Goal: Information Seeking & Learning: Find specific page/section

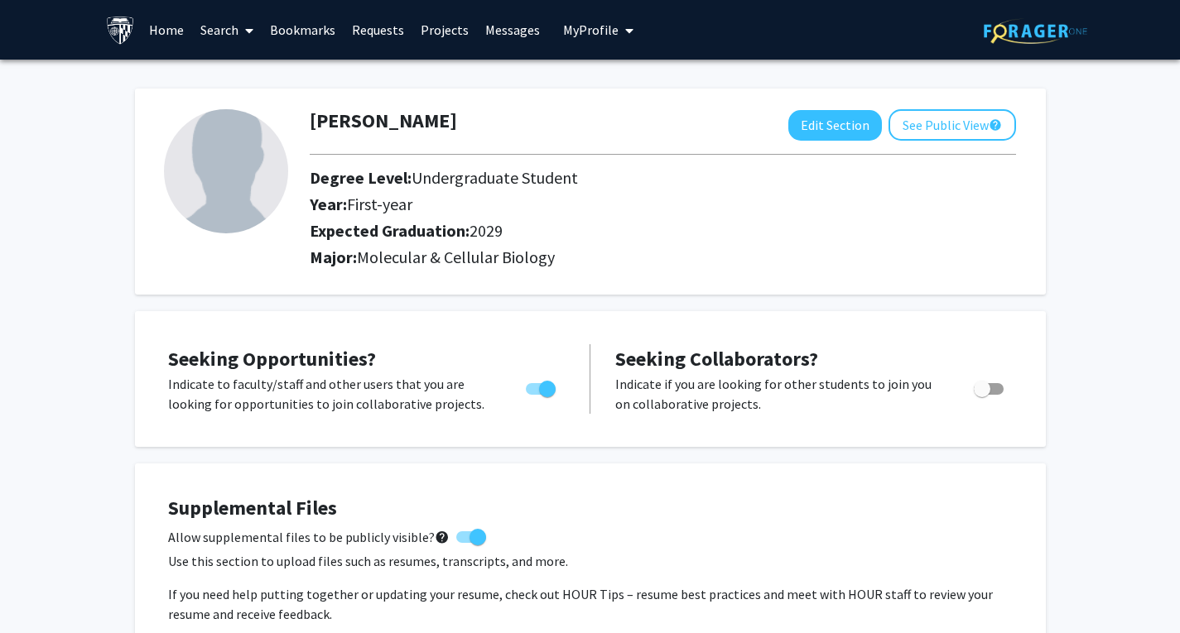
click at [228, 26] on link "Search" at bounding box center [227, 30] width 70 height 58
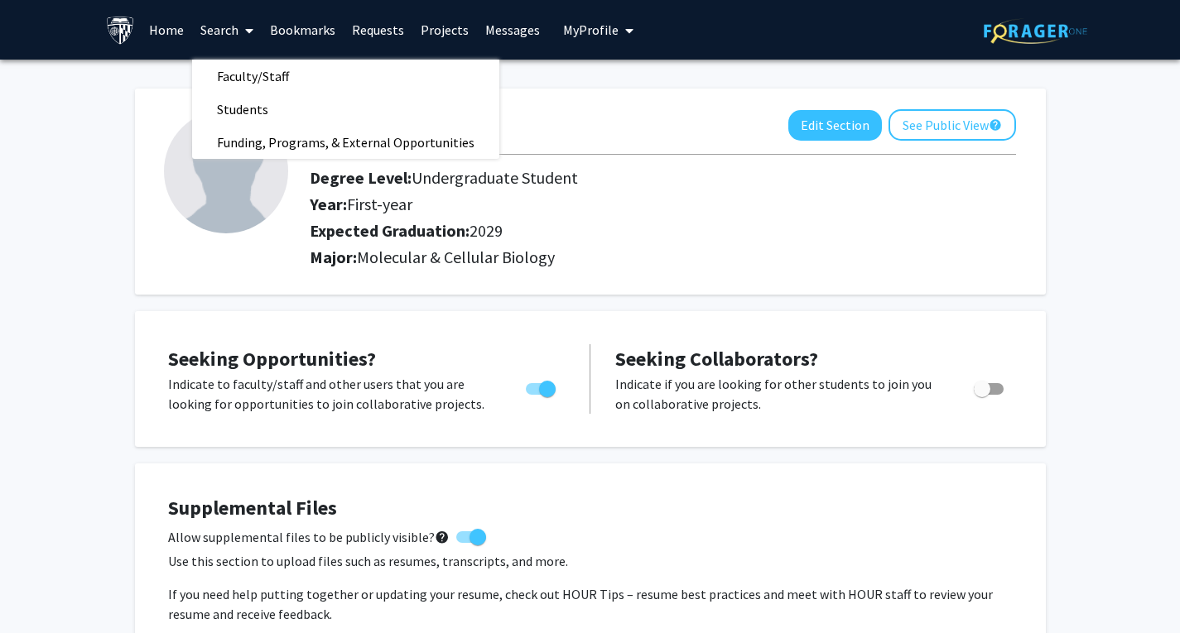
click at [111, 23] on img at bounding box center [120, 30] width 29 height 29
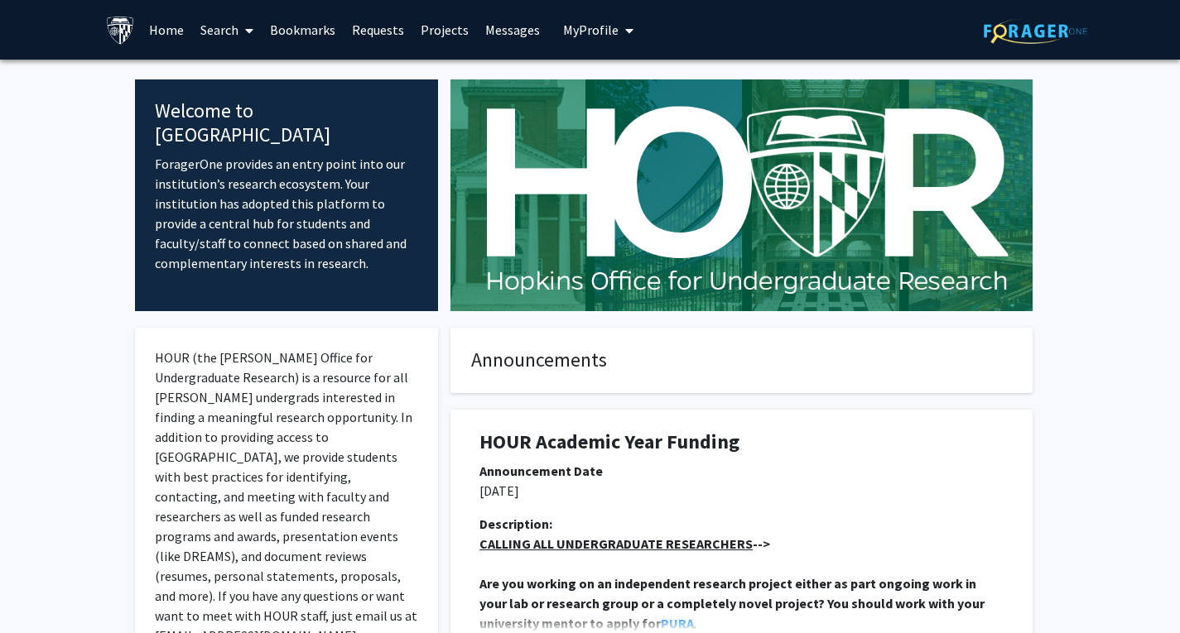
click at [238, 23] on link "Search" at bounding box center [227, 30] width 70 height 58
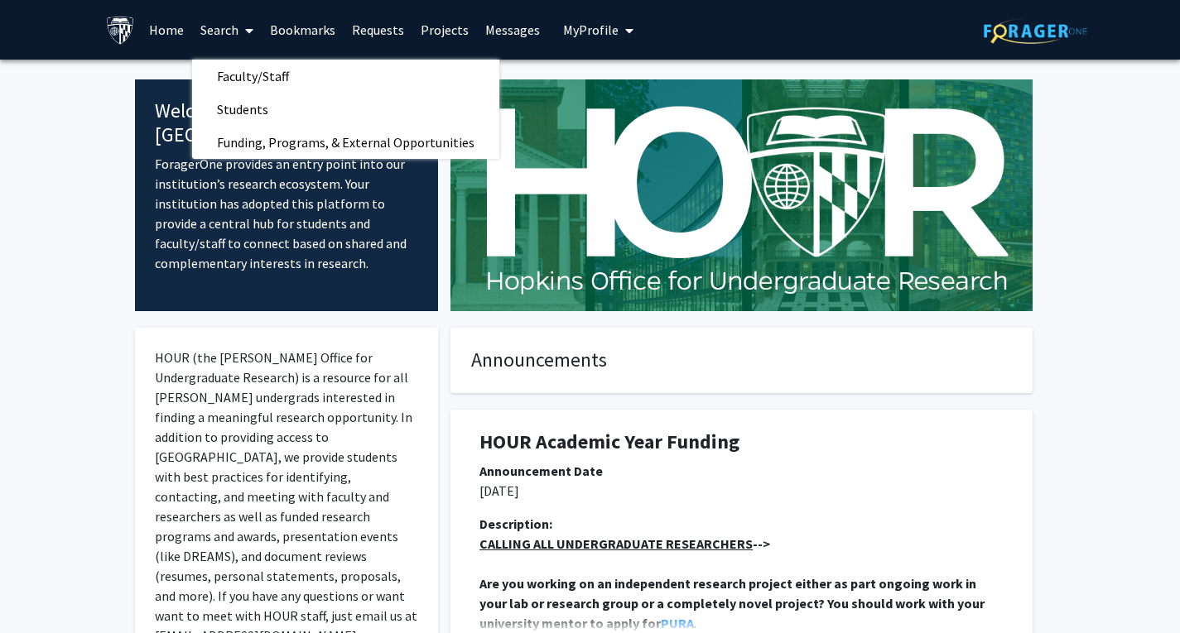
click at [1016, 39] on img at bounding box center [1036, 31] width 104 height 26
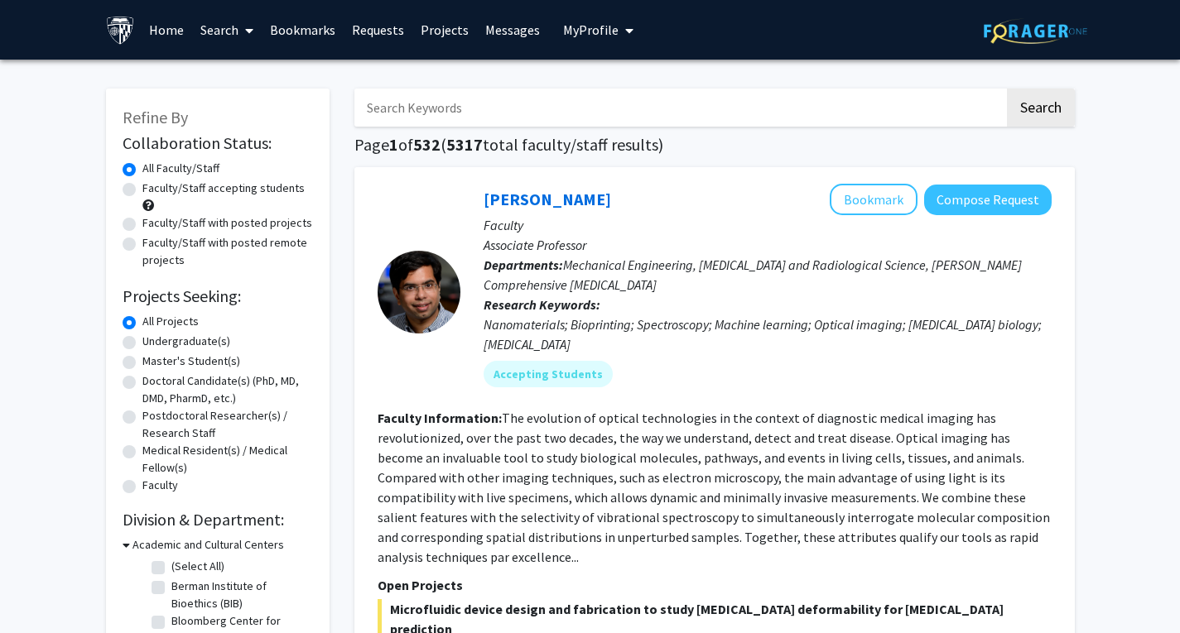
click at [626, 124] on input "Search Keywords" at bounding box center [679, 108] width 650 height 38
click at [495, 116] on input "Search Keywords" at bounding box center [679, 108] width 650 height 38
type input "neuroscience"
click at [1007, 89] on button "Search" at bounding box center [1041, 108] width 68 height 38
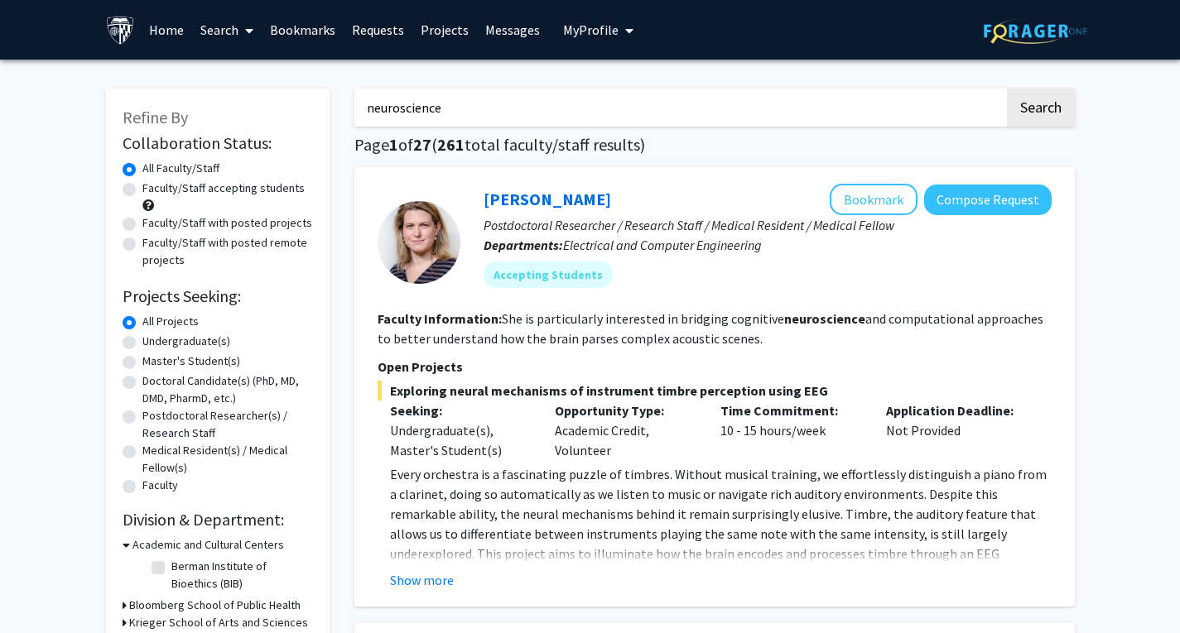
drag, startPoint x: 504, startPoint y: 108, endPoint x: 340, endPoint y: 76, distance: 167.1
type input "kunisaki lab"
click at [1007, 89] on button "Search" at bounding box center [1041, 108] width 68 height 38
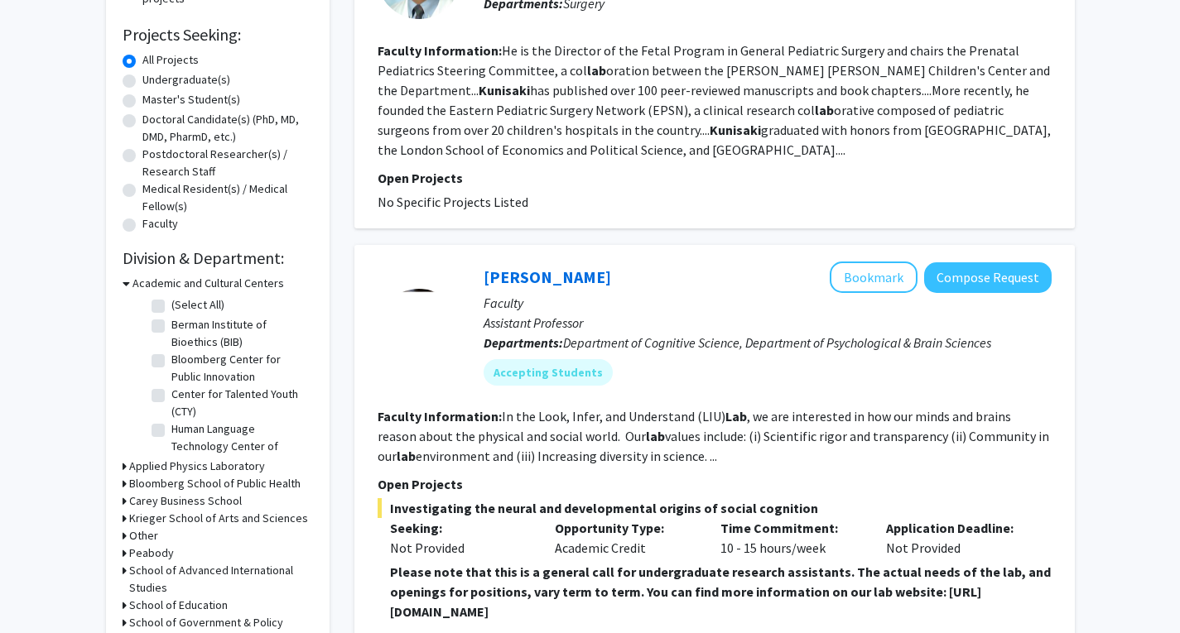
scroll to position [41, 0]
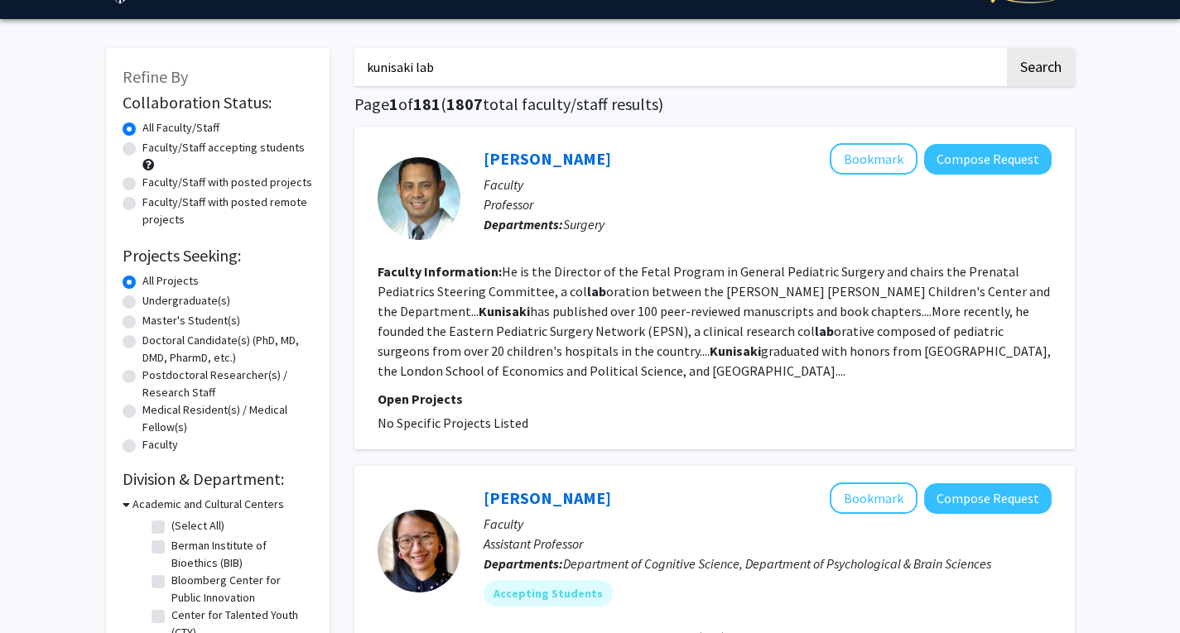
drag, startPoint x: 596, startPoint y: 63, endPoint x: 232, endPoint y: 46, distance: 364.7
type input "regenerative medicine"
click at [1007, 48] on button "Search" at bounding box center [1041, 67] width 68 height 38
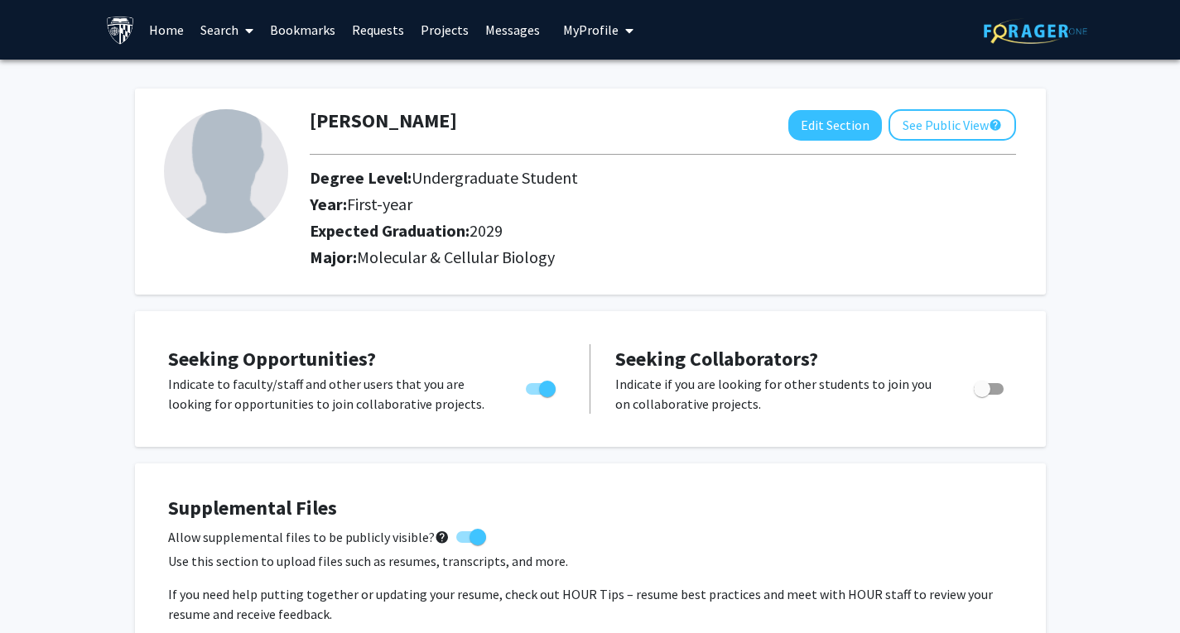
click at [1048, 30] on img at bounding box center [1036, 31] width 104 height 26
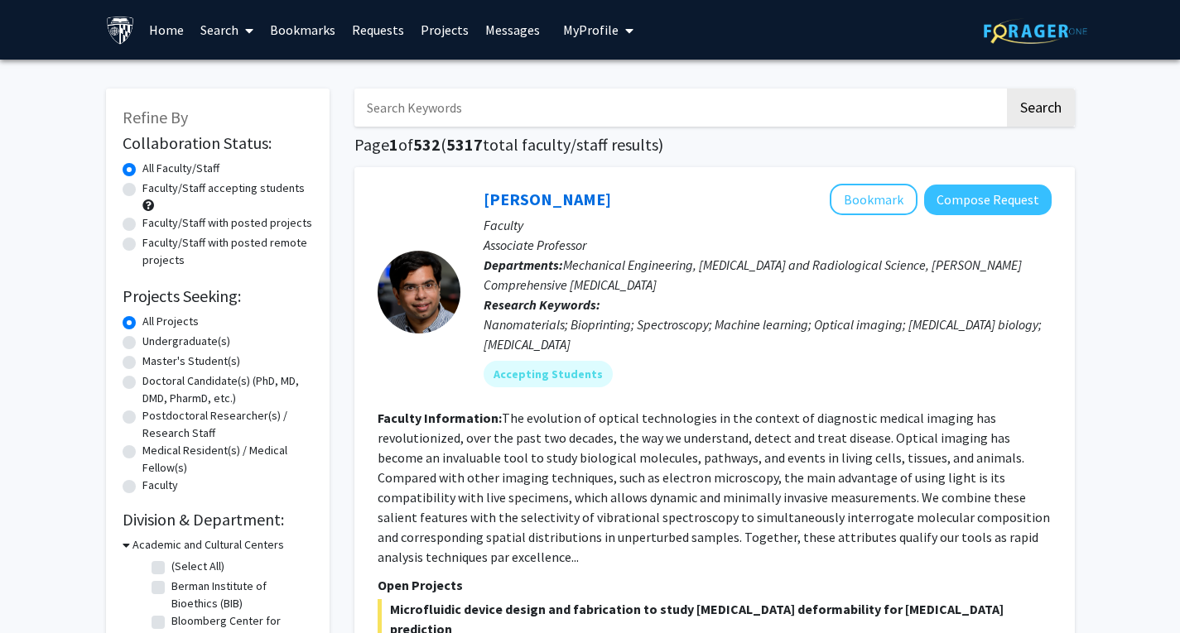
click at [449, 106] on input "Search Keywords" at bounding box center [679, 108] width 650 height 38
type input "ling ling ching ching"
click at [1007, 89] on button "Search" at bounding box center [1041, 108] width 68 height 38
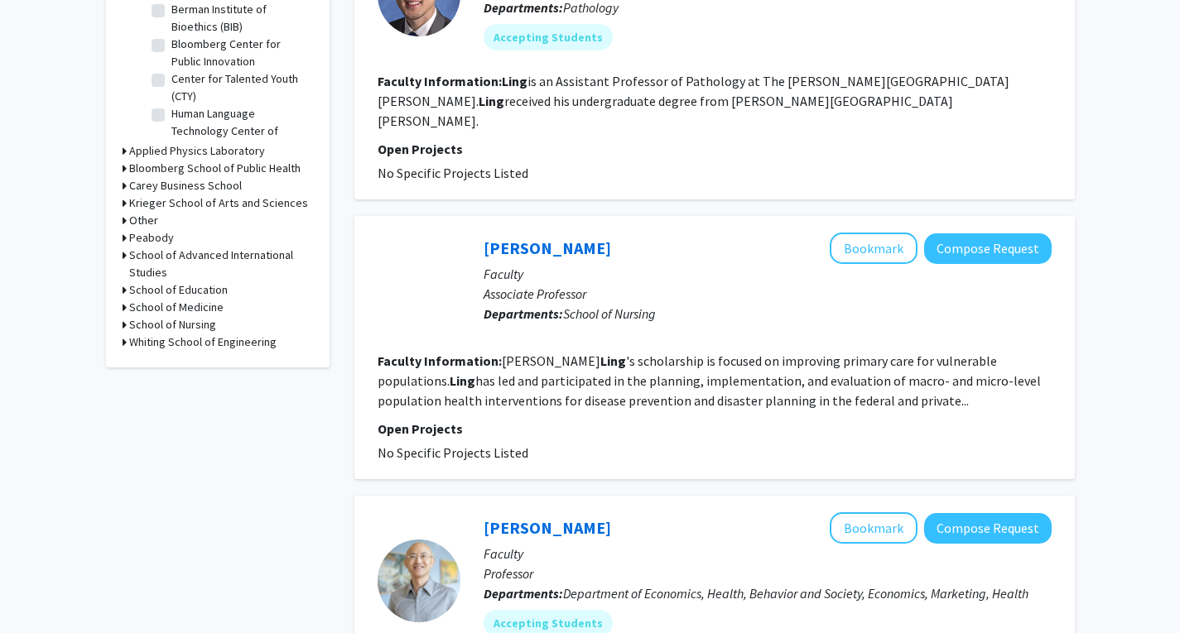
scroll to position [586, 0]
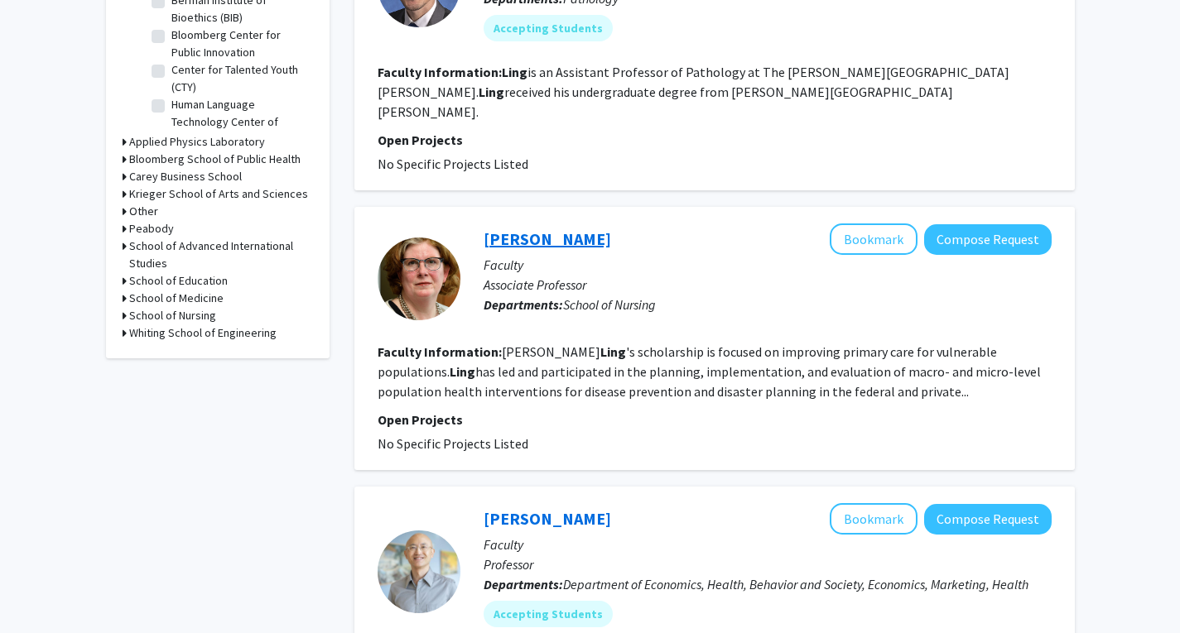
click at [561, 229] on link "Catherine Ling" at bounding box center [548, 239] width 128 height 21
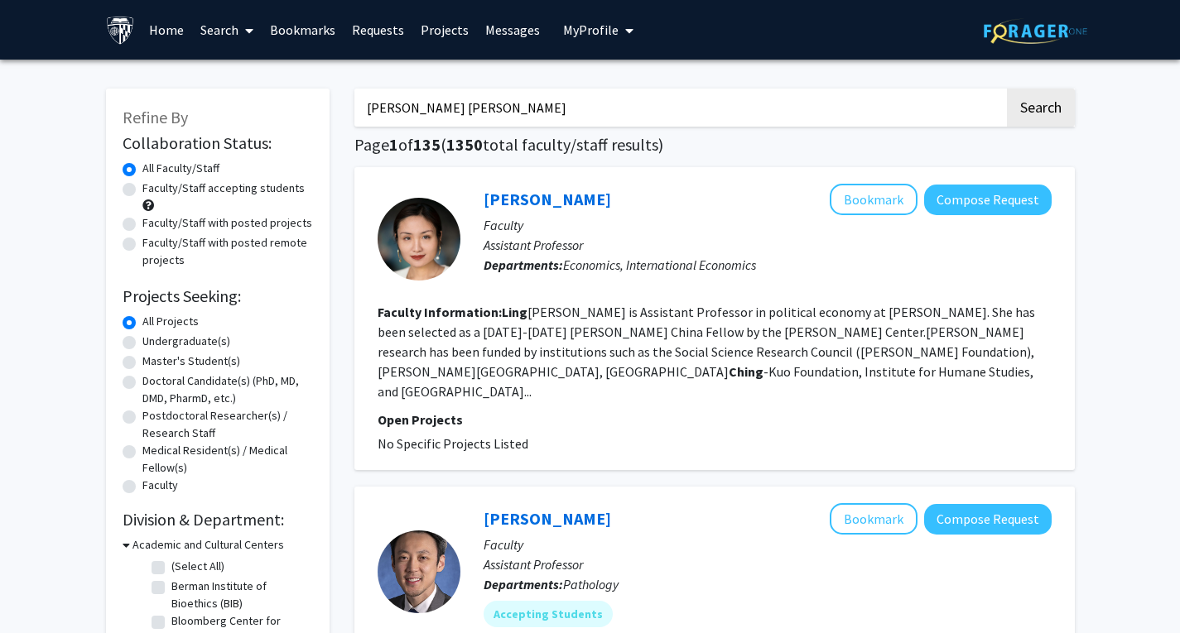
drag, startPoint x: 534, startPoint y: 113, endPoint x: 296, endPoint y: 79, distance: 241.0
type input "ravi ross"
click at [1007, 89] on button "Search" at bounding box center [1041, 108] width 68 height 38
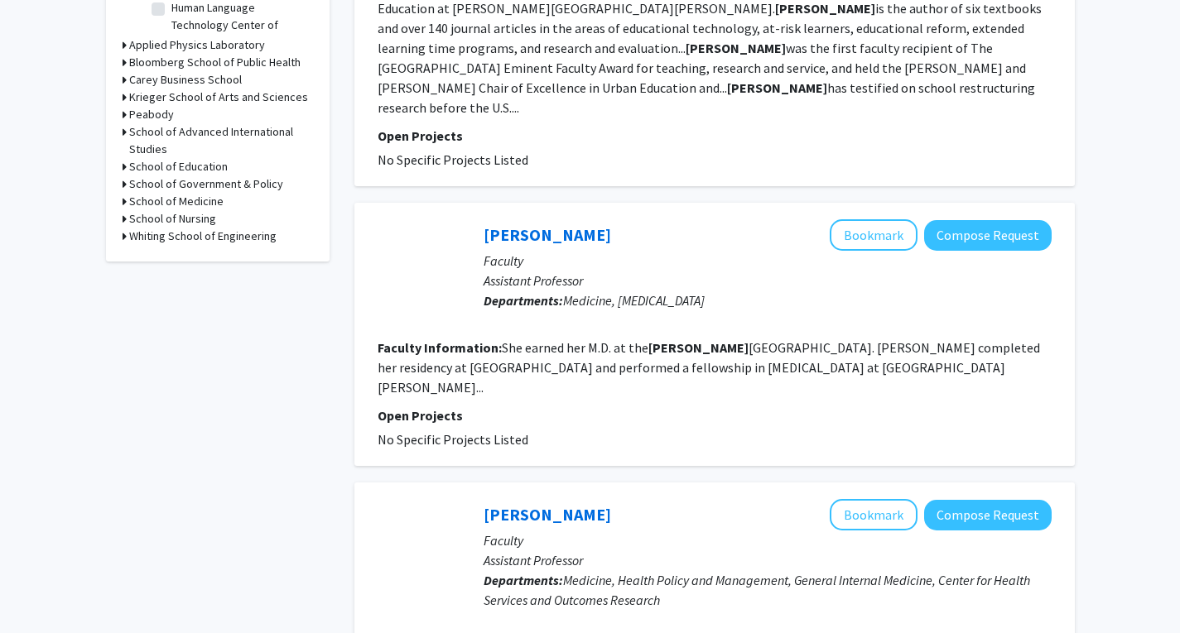
scroll to position [684, 0]
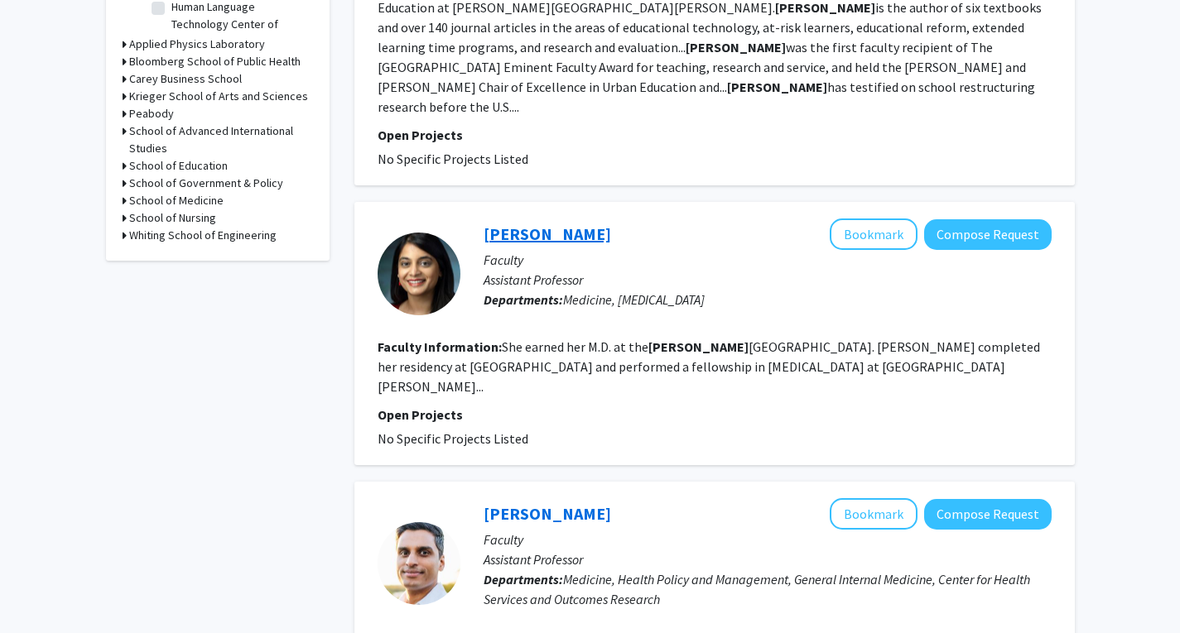
click at [529, 224] on link "Juhi Moon" at bounding box center [548, 234] width 128 height 21
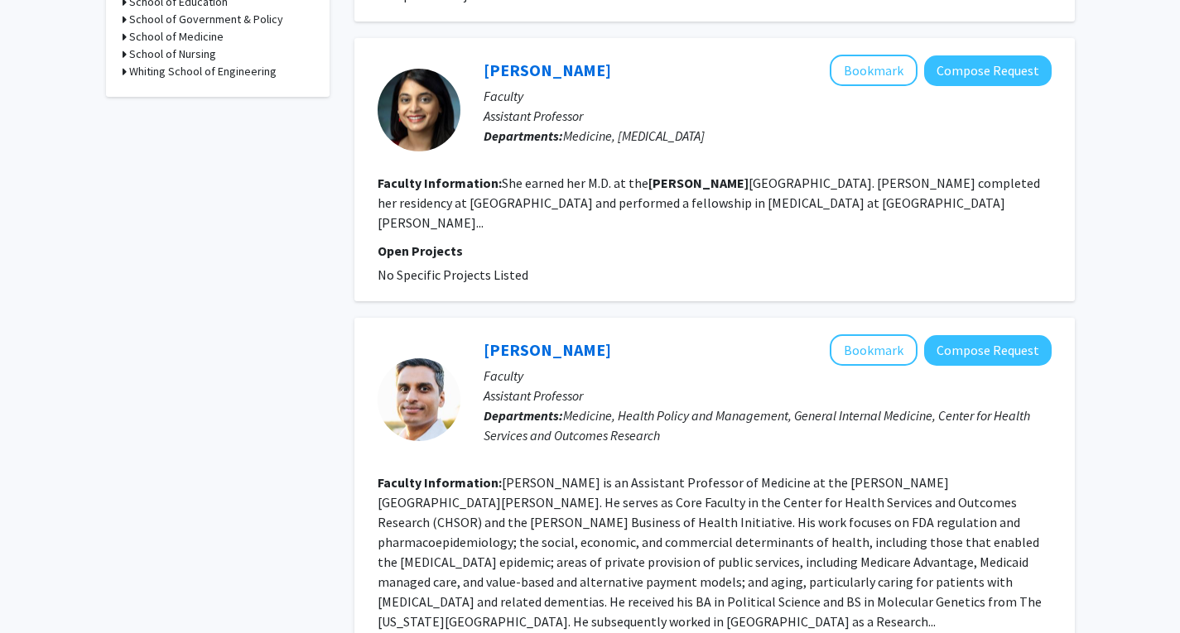
scroll to position [849, 0]
click at [542, 339] on link "Ravi Gupta" at bounding box center [548, 349] width 128 height 21
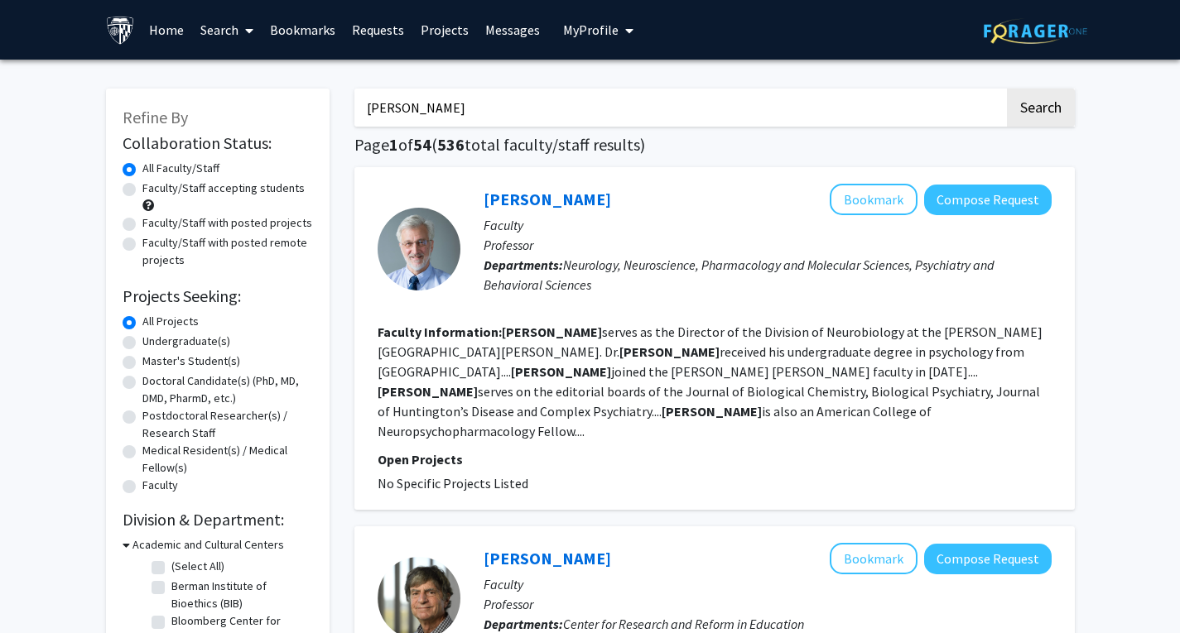
drag, startPoint x: 415, startPoint y: 102, endPoint x: 272, endPoint y: 71, distance: 146.5
type input "regenerative medicine"
click at [1007, 89] on button "Search" at bounding box center [1041, 108] width 68 height 38
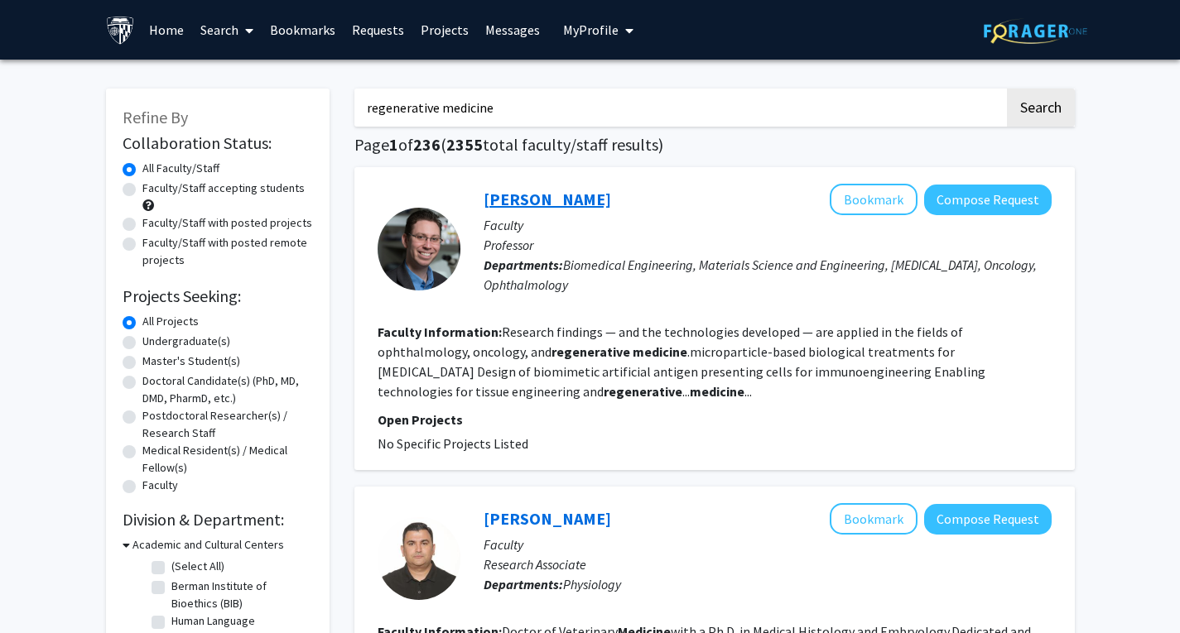
click at [538, 197] on link "[PERSON_NAME]" at bounding box center [548, 199] width 128 height 21
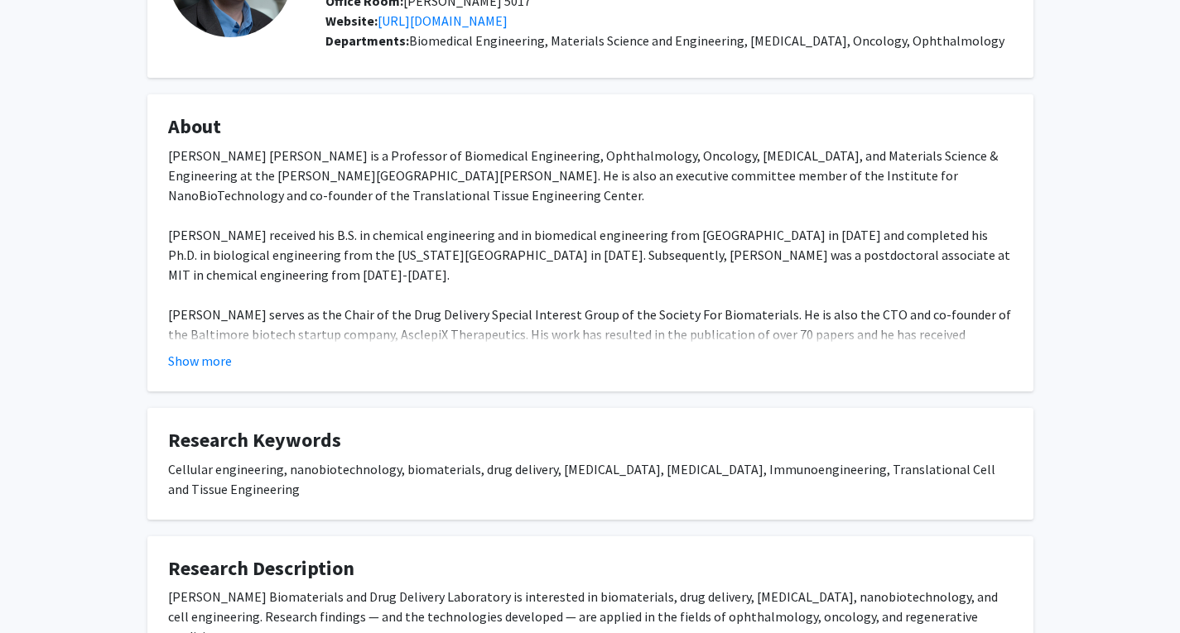
scroll to position [181, 0]
click at [204, 364] on button "Show more" at bounding box center [200, 360] width 64 height 20
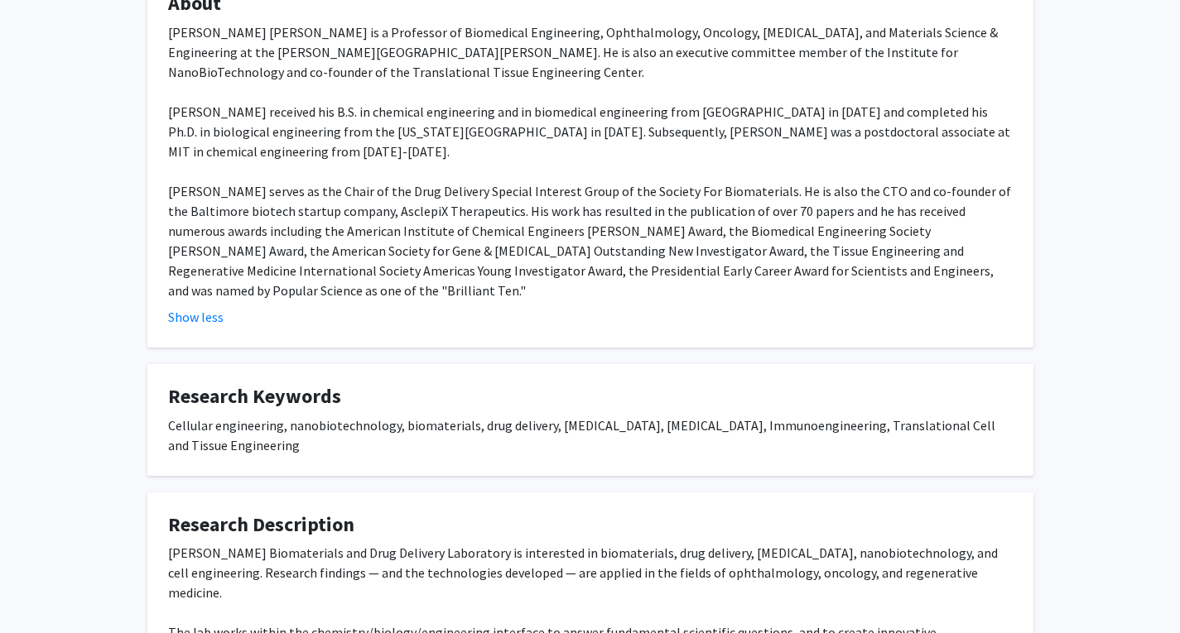
scroll to position [0, 0]
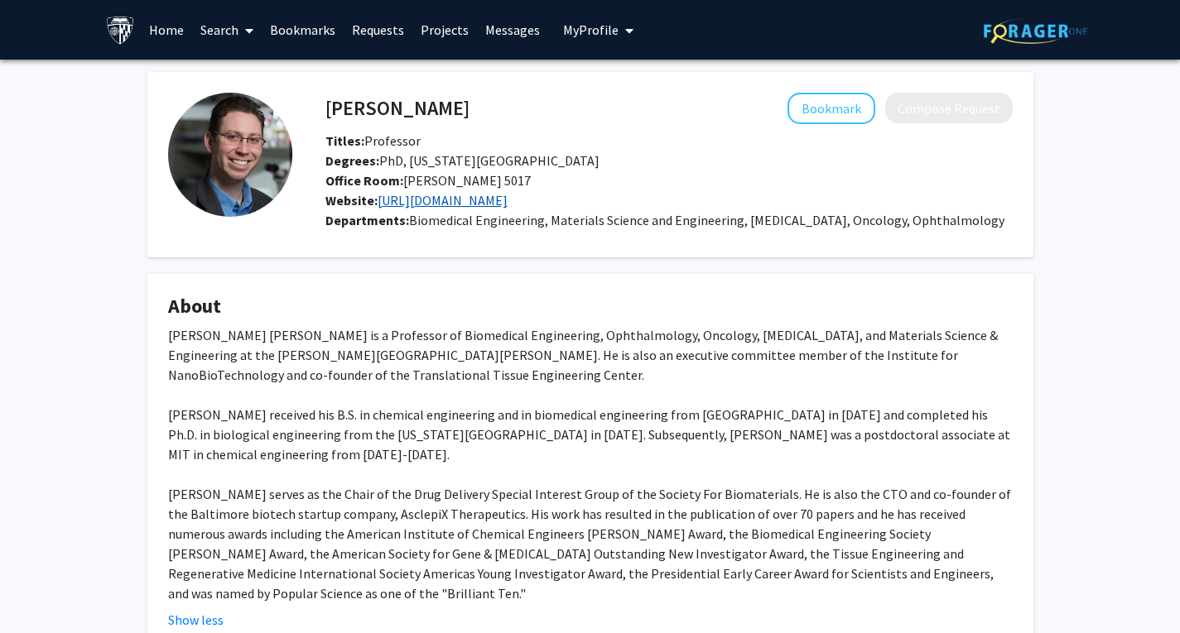
click at [450, 192] on link "http://greengroup.johnshopkins.edu/" at bounding box center [443, 200] width 130 height 17
click at [1080, 187] on div "Jordan Green Bookmark Compose Request Titles: Professor Degrees: PhD, Massachus…" at bounding box center [590, 603] width 1180 height 1086
